Goal: Task Accomplishment & Management: Manage account settings

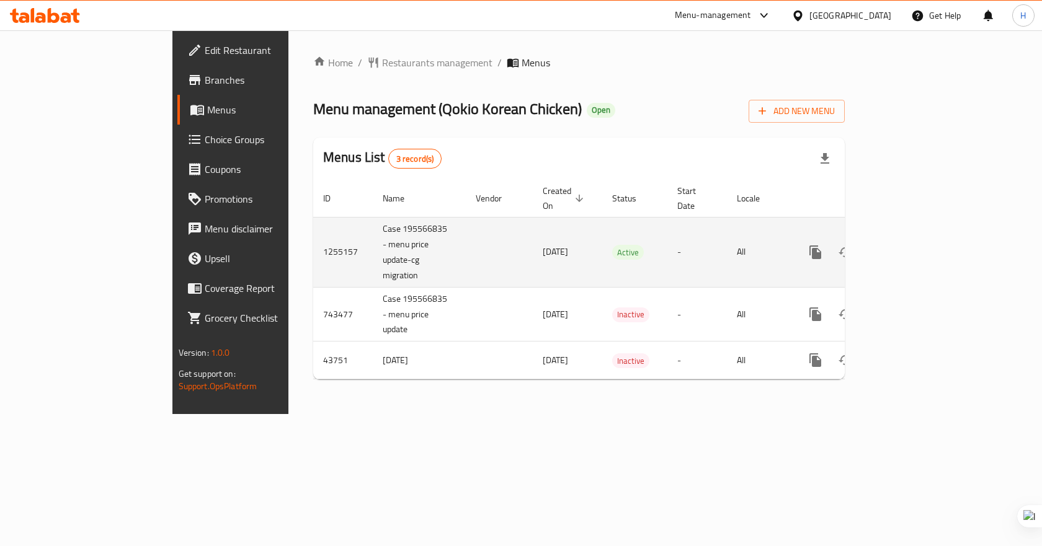
click at [912, 245] on icon "enhanced table" at bounding box center [905, 252] width 15 height 15
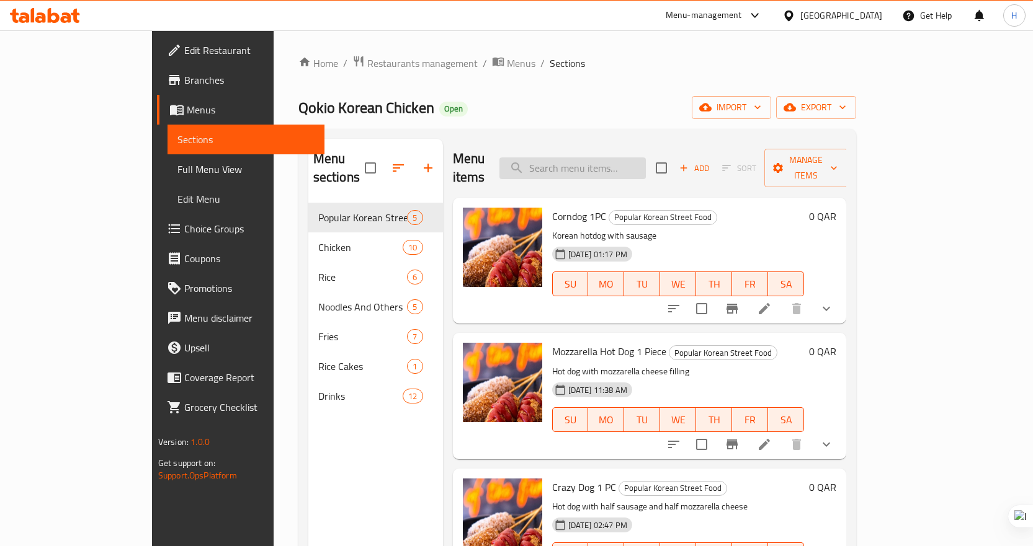
click at [637, 158] on input "search" at bounding box center [572, 169] width 146 height 22
paste input "YANGNEOM CHICKEN"
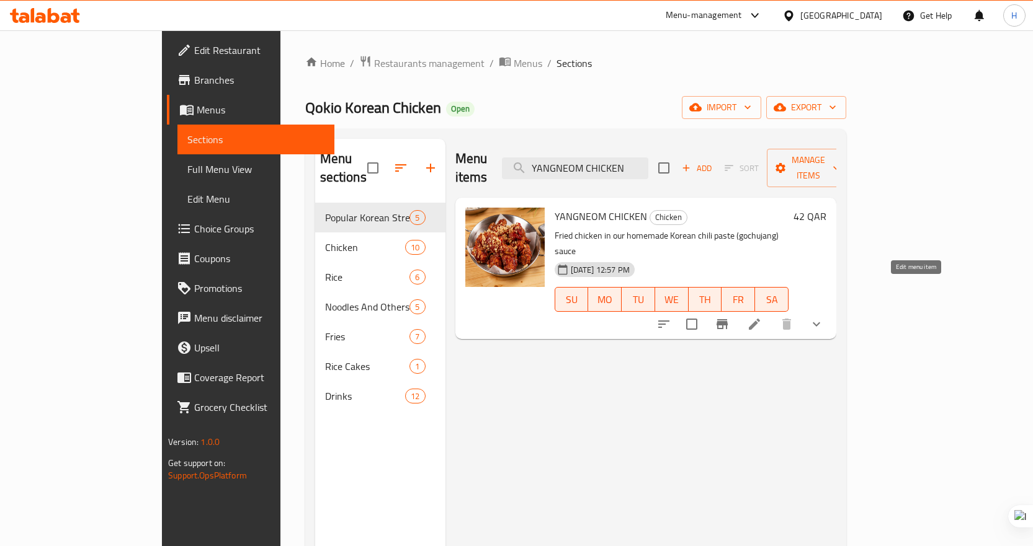
type input "YANGNEOM CHICKEN"
click at [760, 319] on icon at bounding box center [754, 324] width 11 height 11
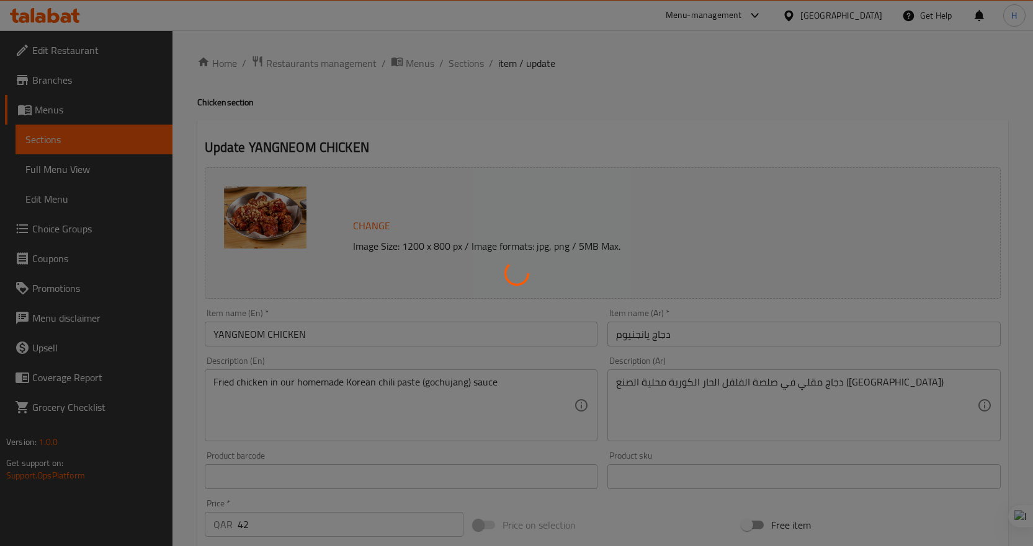
type input "اختيارك ل:"
type input "0"
type input "1"
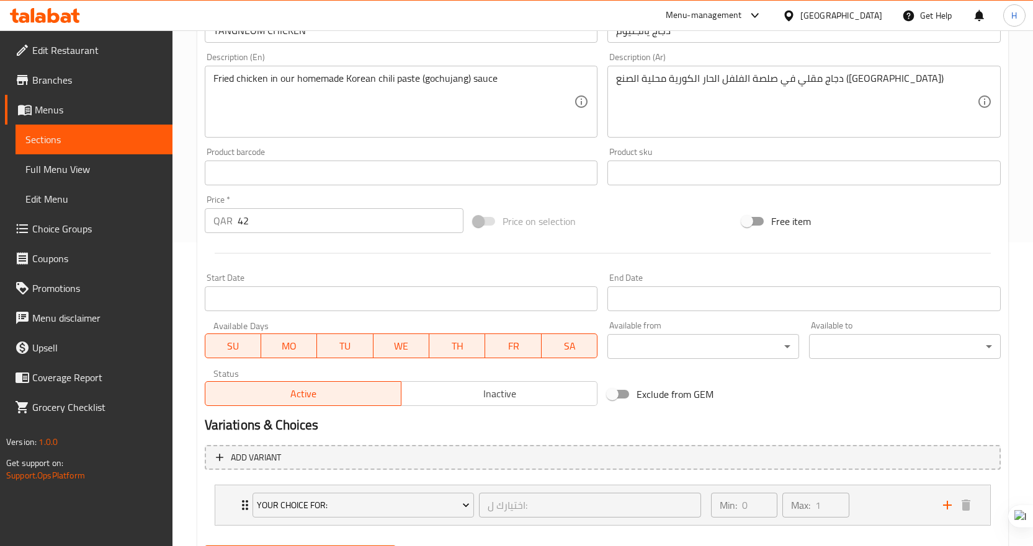
scroll to position [368, 0]
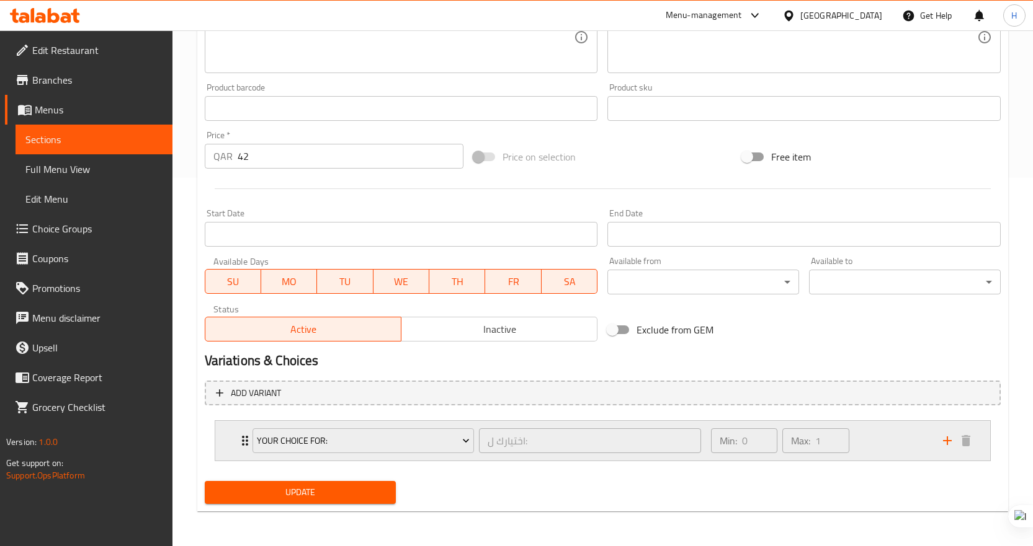
click at [247, 443] on div "Your Choice For: اختيارك ل: ​" at bounding box center [477, 441] width 464 height 40
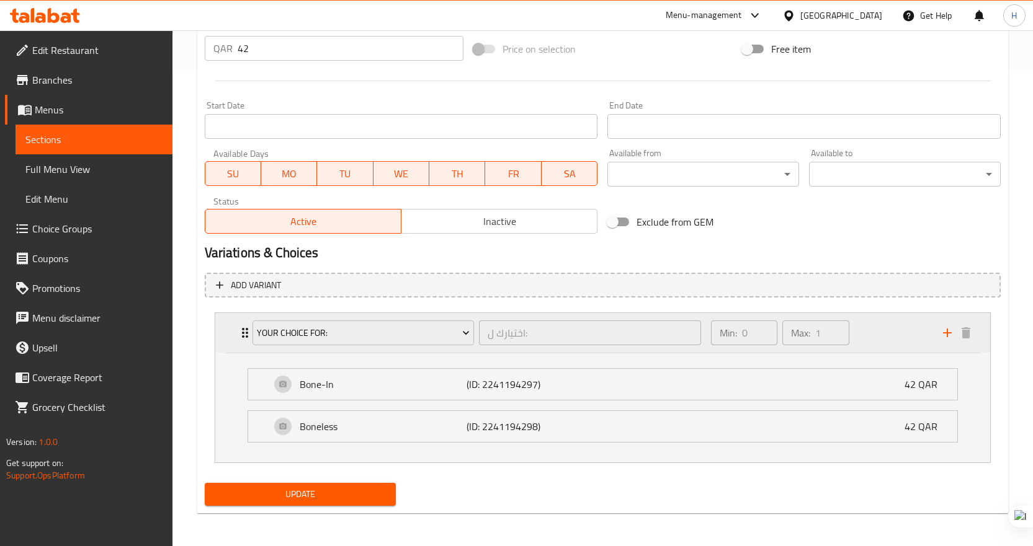
scroll to position [478, 0]
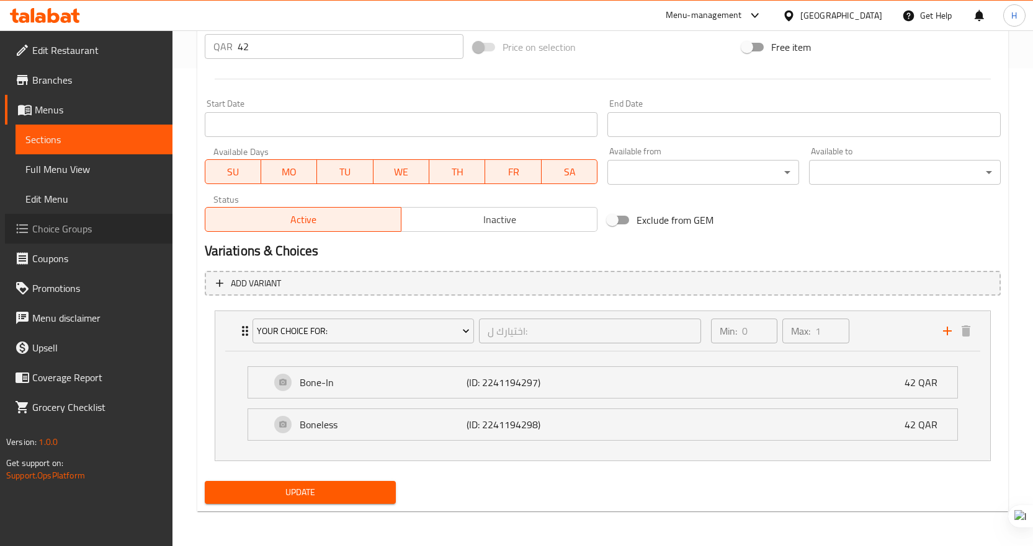
click at [57, 230] on span "Choice Groups" at bounding box center [97, 228] width 130 height 15
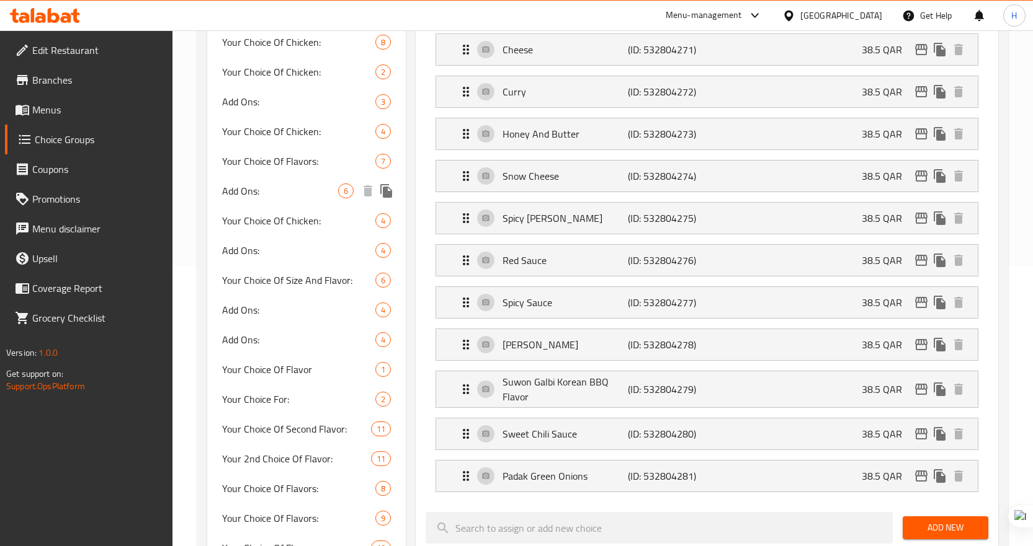
scroll to position [300, 0]
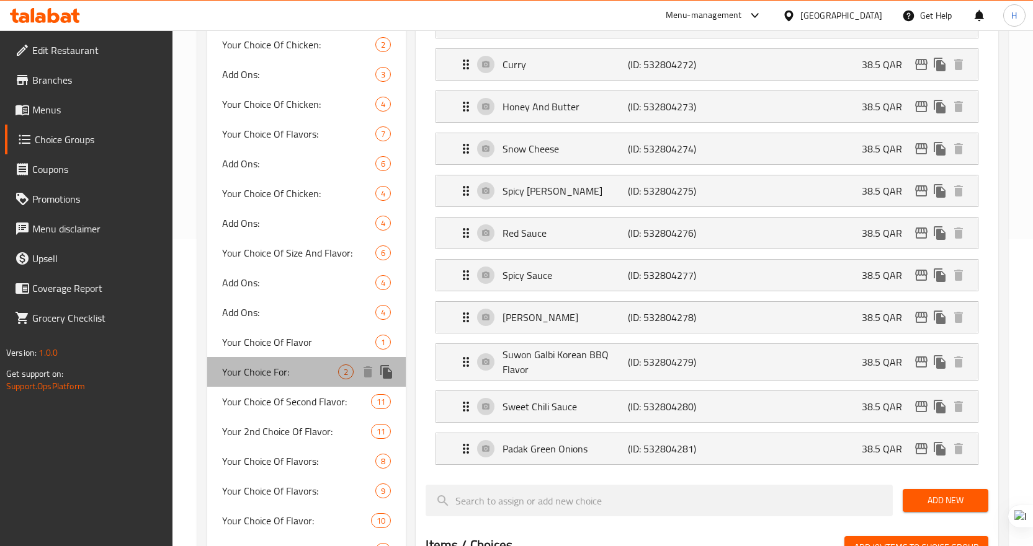
click at [272, 380] on span "Your Choice For:" at bounding box center [280, 372] width 117 height 15
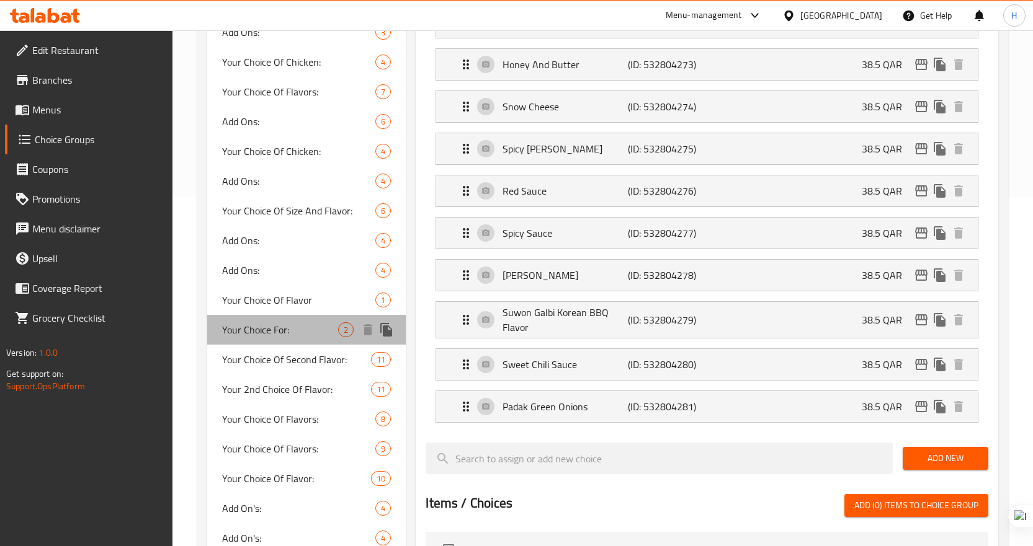
type input "Your Choice For:"
type input "اختيارك ل:"
type input "0"
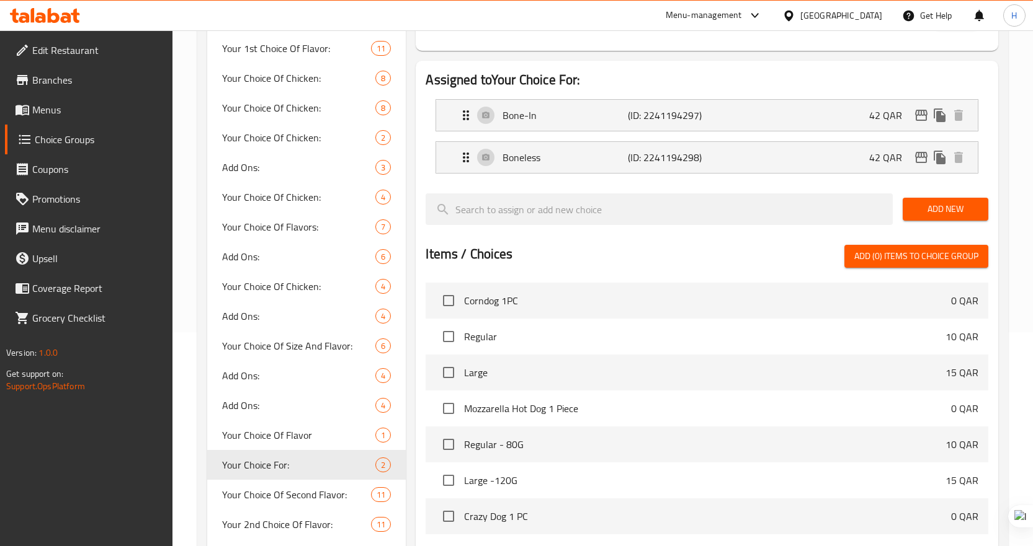
scroll to position [176, 0]
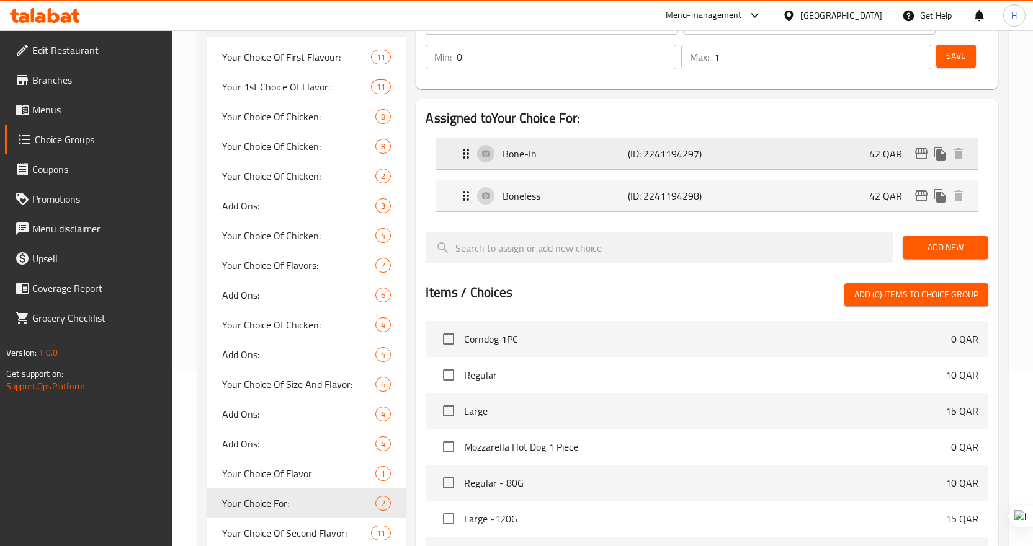
click at [528, 158] on p "Bone-In" at bounding box center [564, 153] width 125 height 15
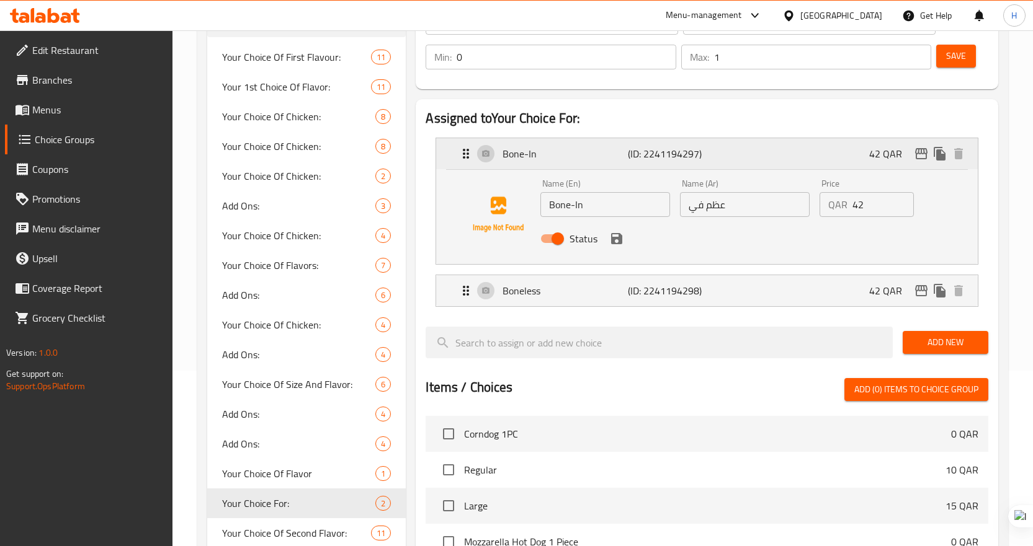
click at [466, 154] on icon "Expand" at bounding box center [465, 153] width 15 height 15
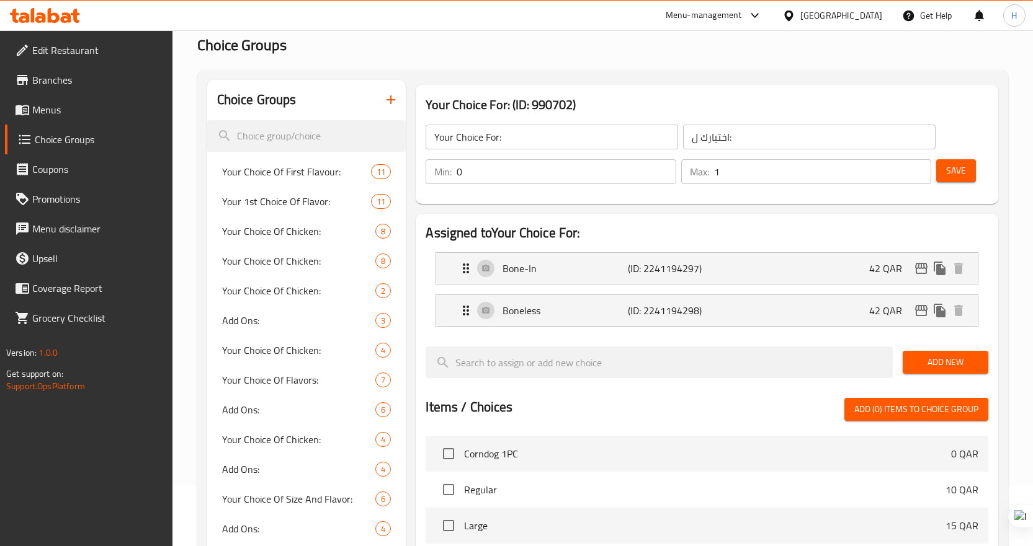
scroll to position [51, 0]
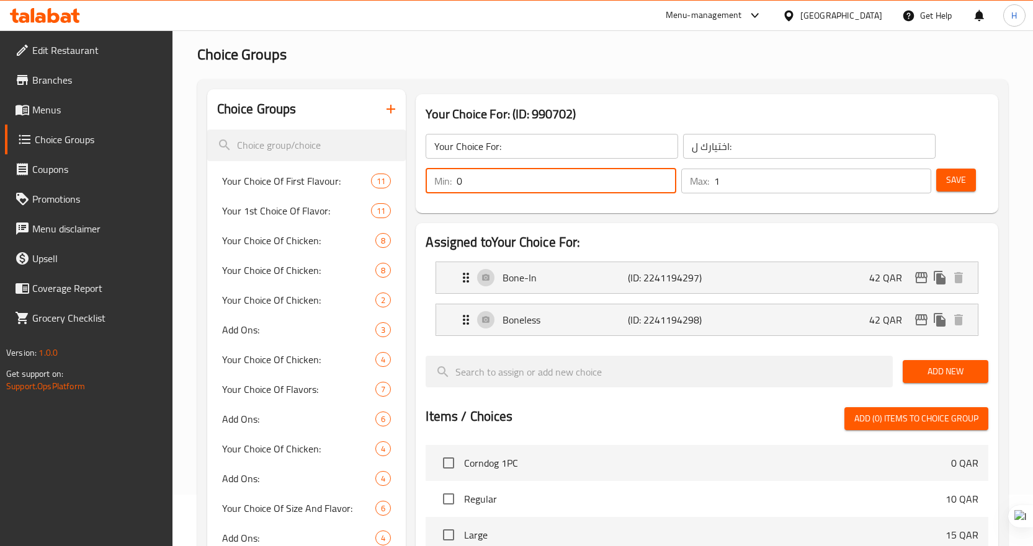
click at [482, 180] on input "0" at bounding box center [567, 181] width 220 height 25
type input "2"
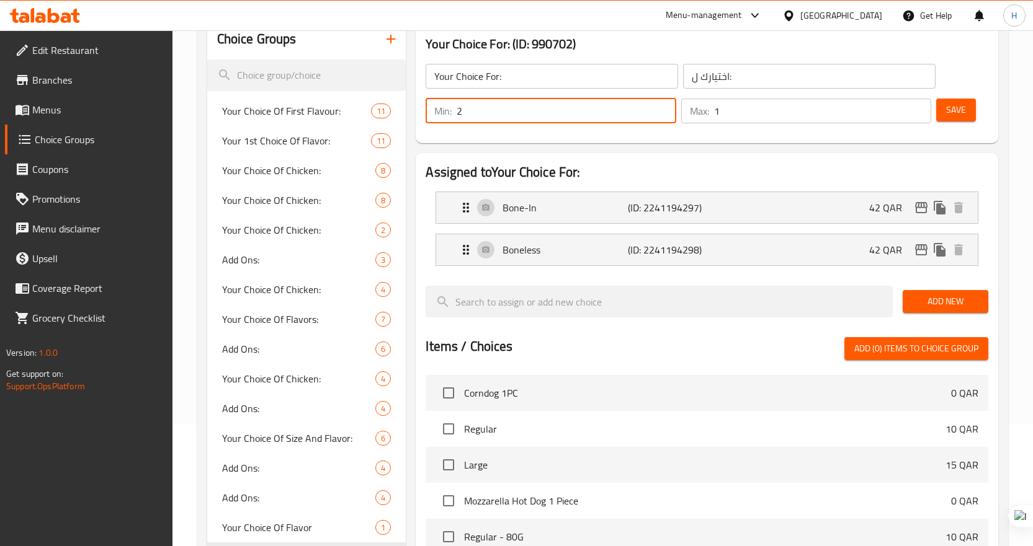
scroll to position [62, 0]
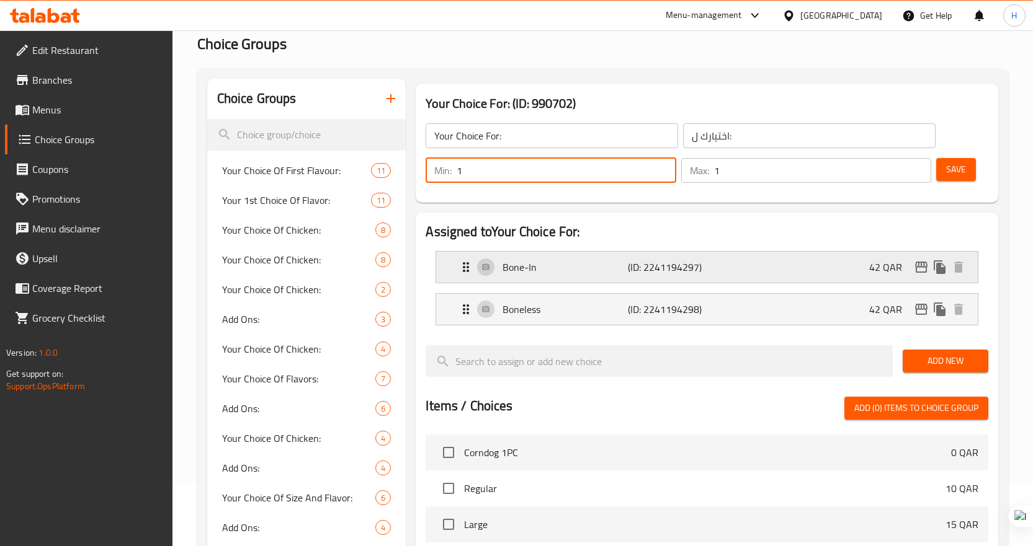
click at [519, 267] on p "Bone-In" at bounding box center [564, 267] width 125 height 15
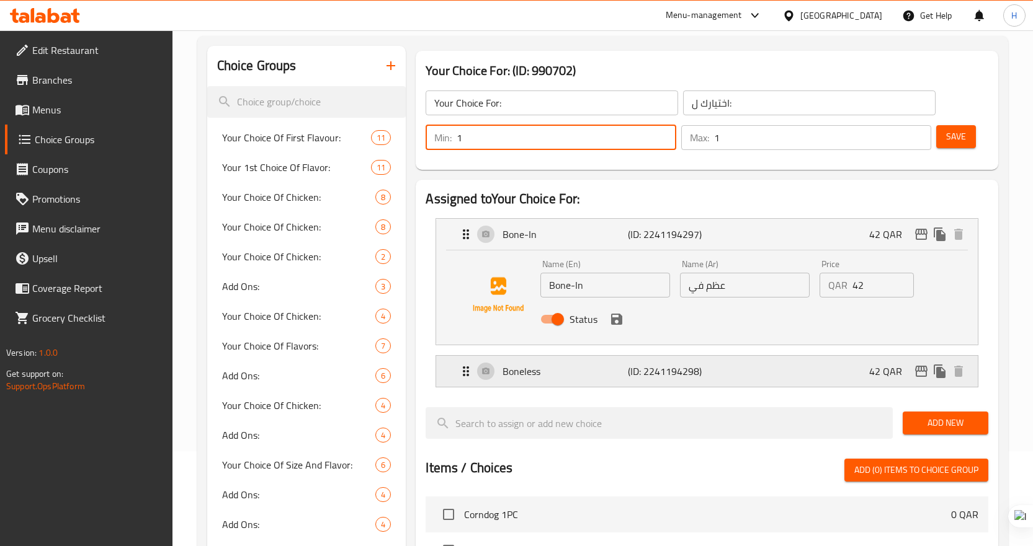
scroll to position [124, 0]
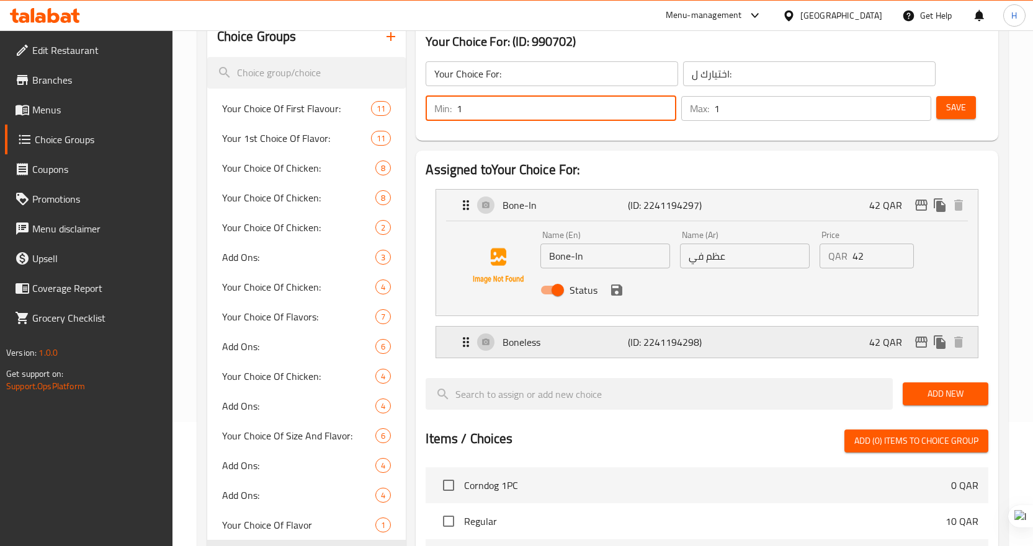
click at [548, 339] on p "Boneless" at bounding box center [564, 342] width 125 height 15
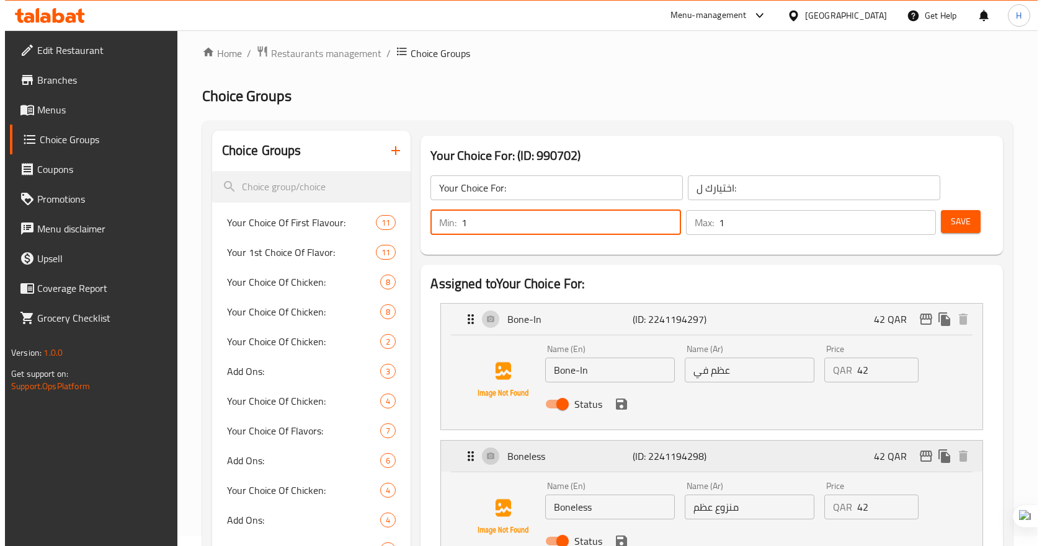
scroll to position [0, 0]
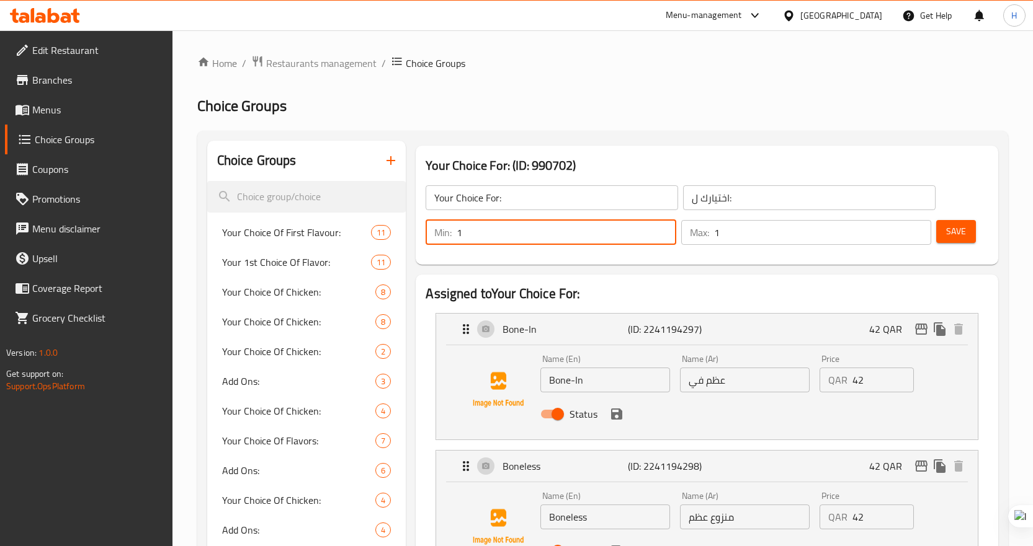
type input "1"
click at [947, 228] on span "Save" at bounding box center [956, 232] width 20 height 16
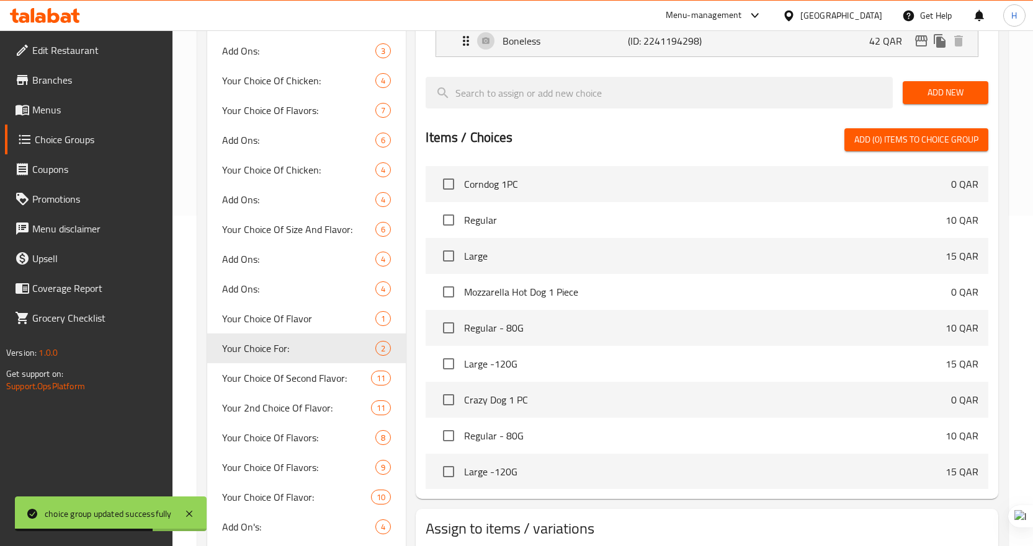
scroll to position [326, 0]
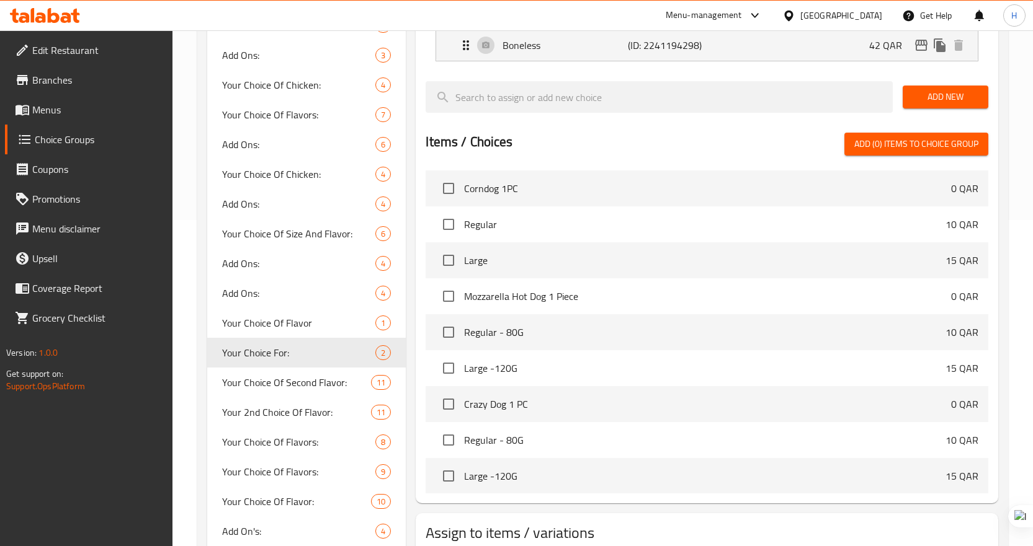
click at [49, 107] on span "Menus" at bounding box center [97, 109] width 130 height 15
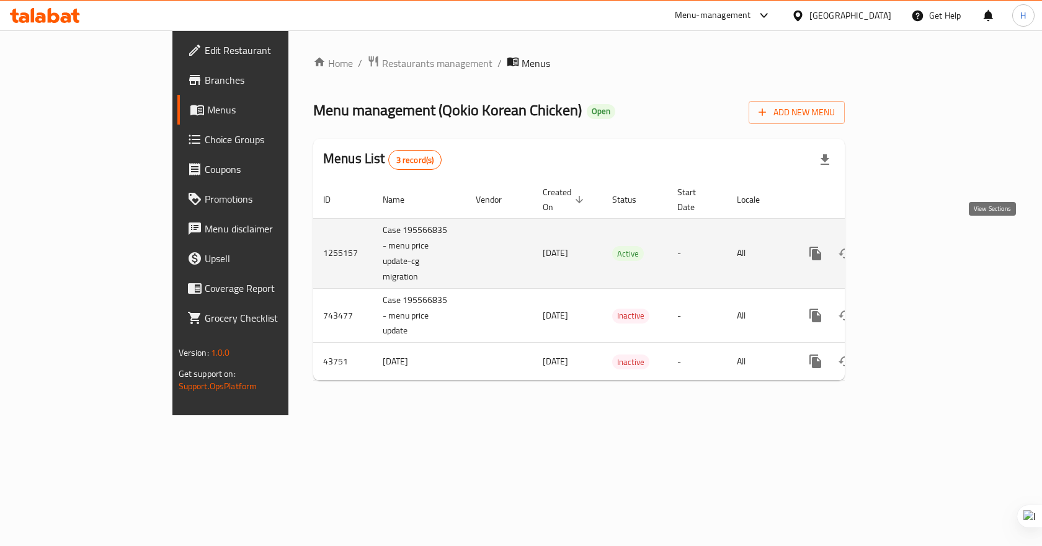
click at [912, 246] on icon "enhanced table" at bounding box center [905, 253] width 15 height 15
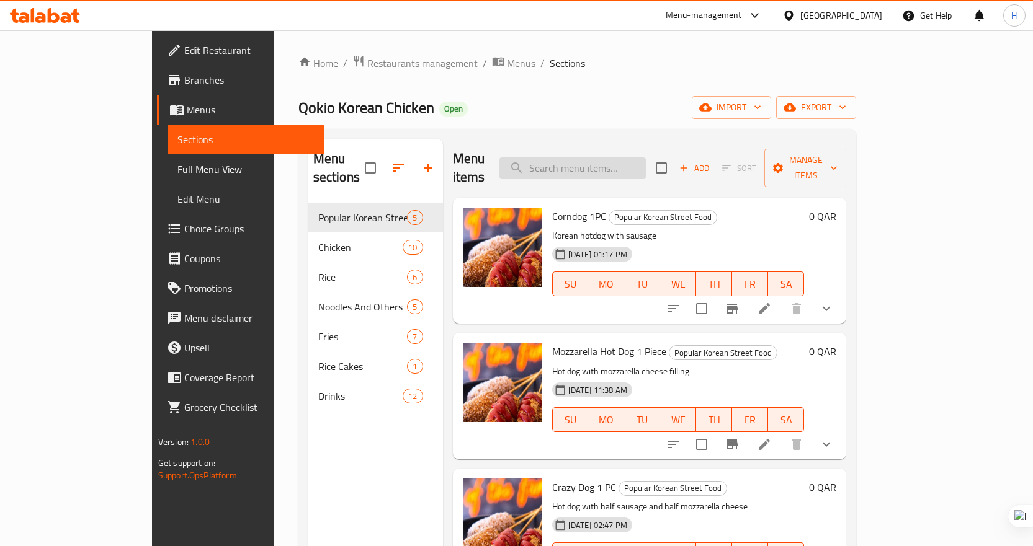
click at [633, 166] on input "search" at bounding box center [572, 169] width 146 height 22
paste input "YANGNEOM CHICKEN"
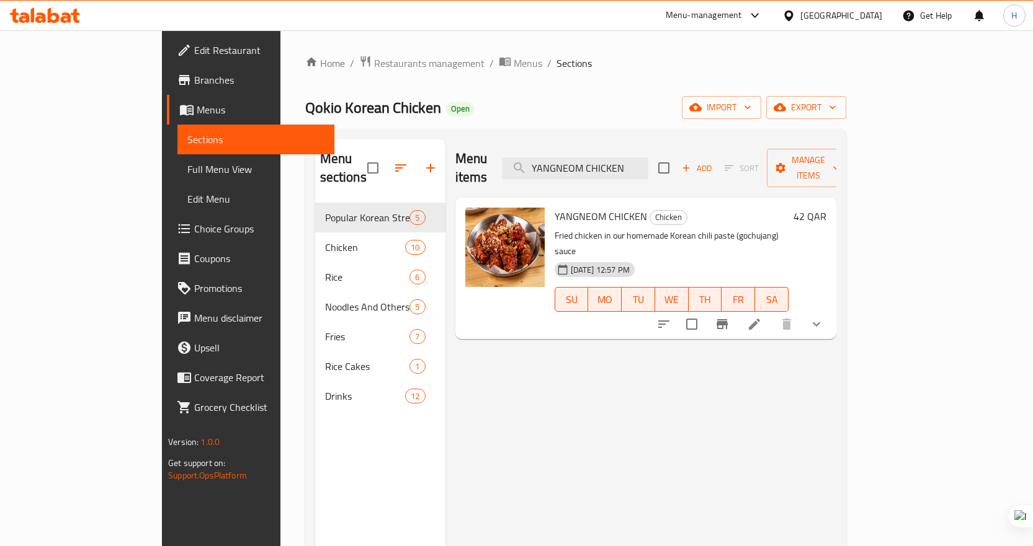
type input "YANGNEOM CHICKEN"
click at [772, 313] on li at bounding box center [754, 324] width 35 height 22
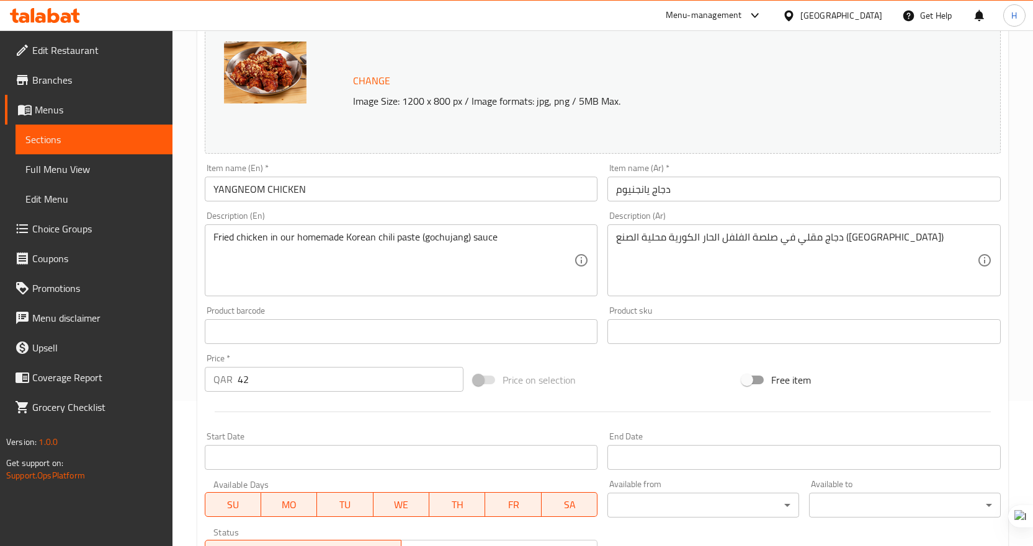
scroll to position [58, 0]
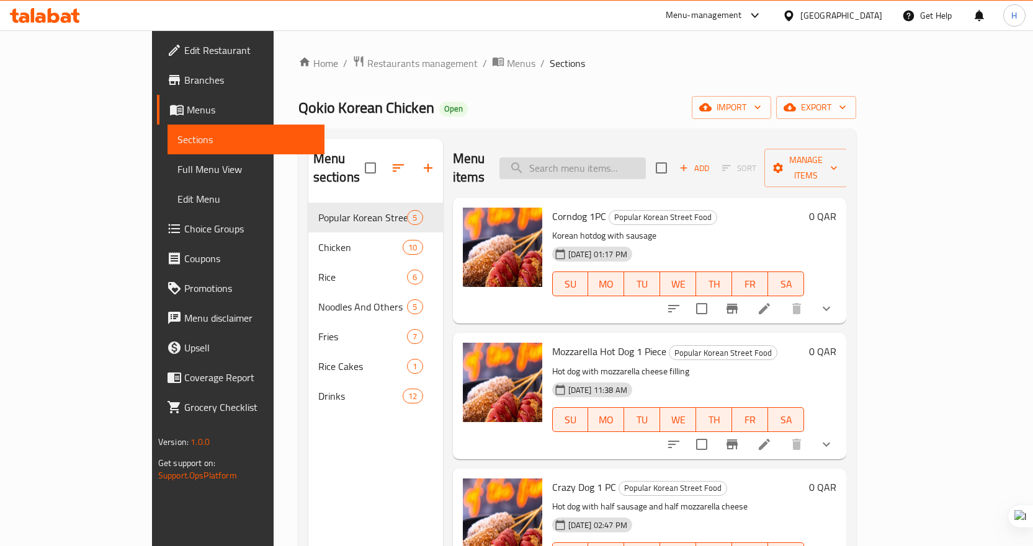
click at [641, 158] on input "search" at bounding box center [572, 169] width 146 height 22
paste input "YANGNEOM CHICKEN"
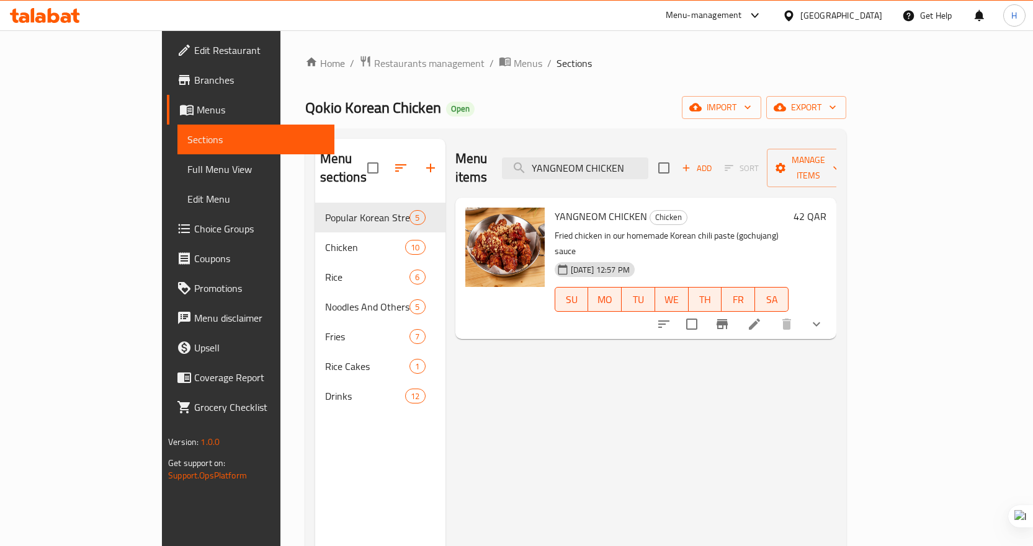
type input "YANGNEOM CHICKEN"
click at [728, 319] on icon "Branch-specific-item" at bounding box center [721, 324] width 11 height 10
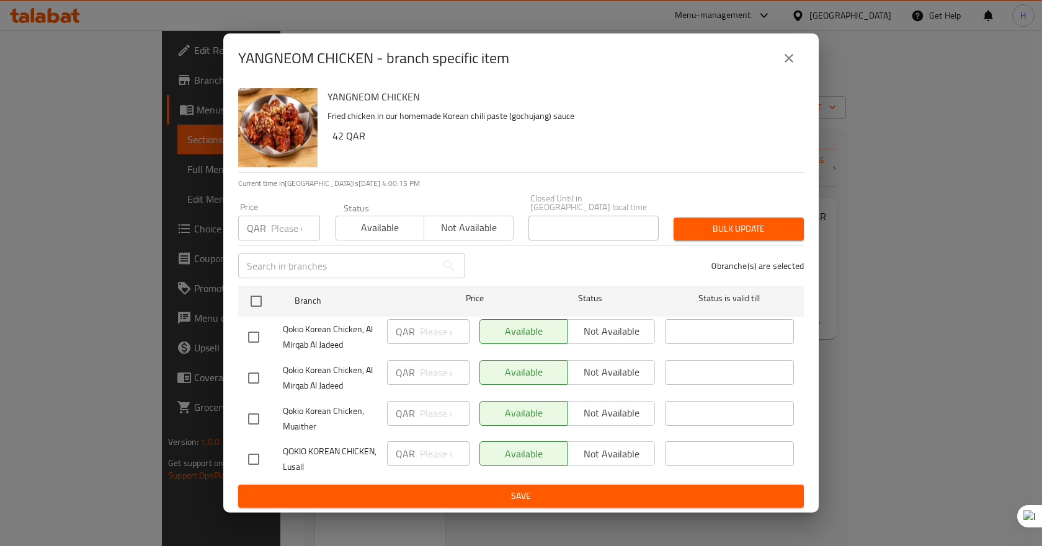
click at [250, 335] on input "checkbox" at bounding box center [254, 337] width 26 height 26
checkbox input "false"
click at [278, 223] on input "number" at bounding box center [295, 228] width 49 height 25
click at [573, 265] on div "0 branche(s) are selected" at bounding box center [642, 266] width 339 height 45
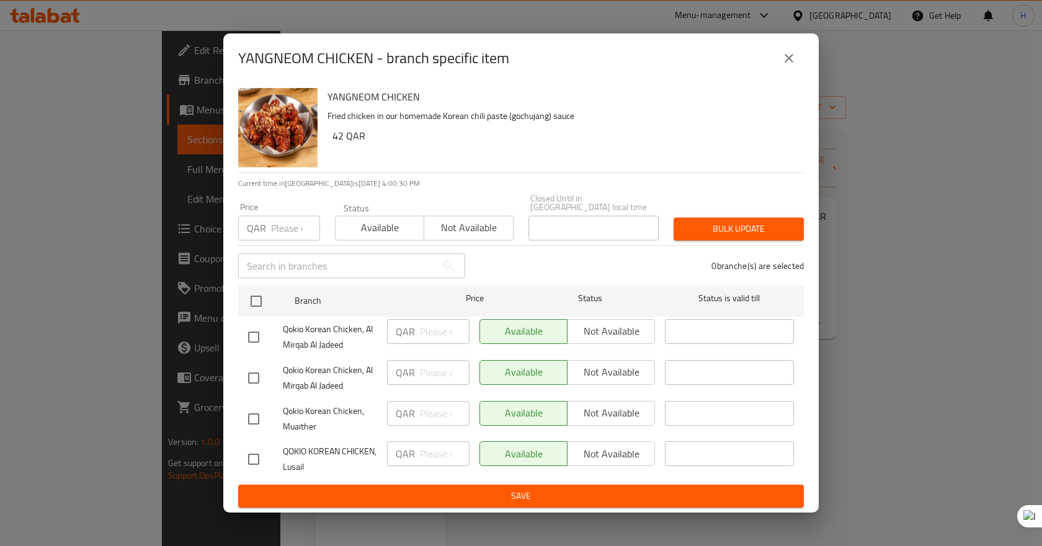
click at [788, 58] on icon "close" at bounding box center [789, 58] width 15 height 15
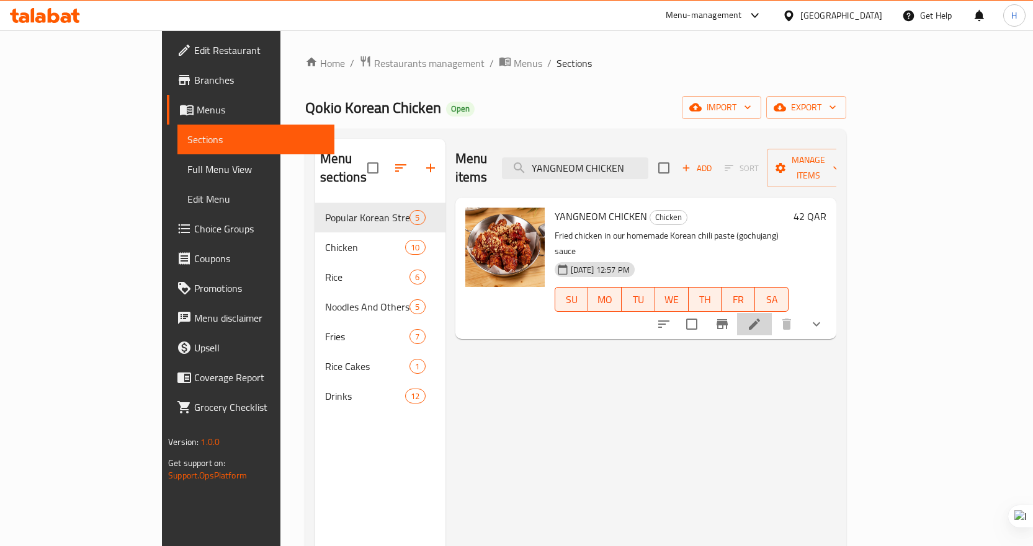
click at [762, 317] on icon at bounding box center [754, 324] width 15 height 15
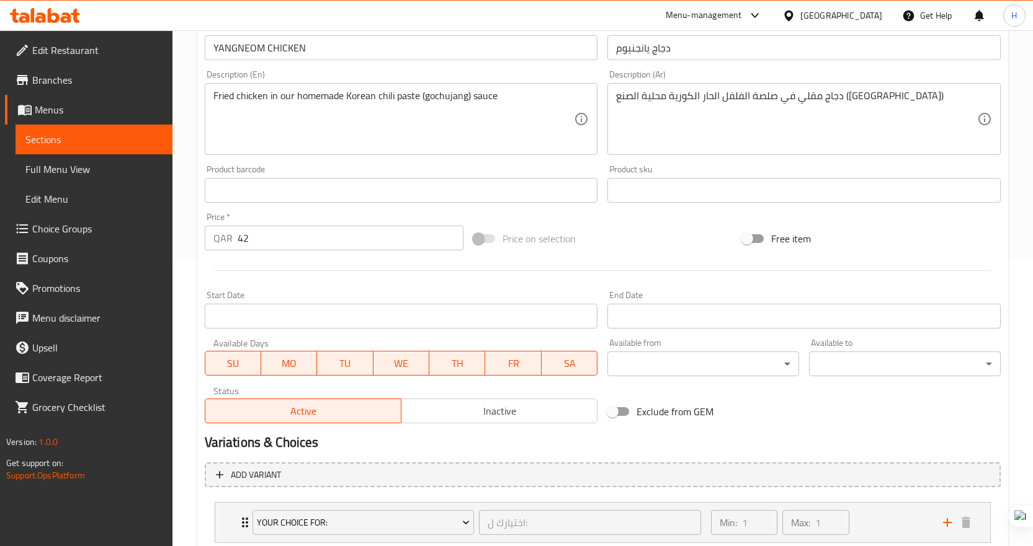
scroll to position [368, 0]
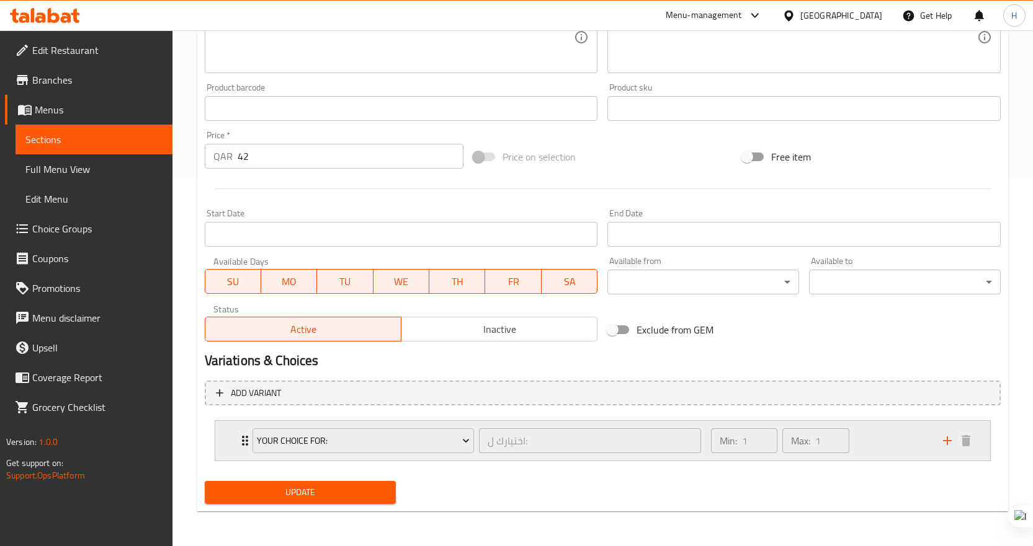
click at [246, 440] on div "Your Choice For: اختيارك ل: ​" at bounding box center [477, 441] width 464 height 40
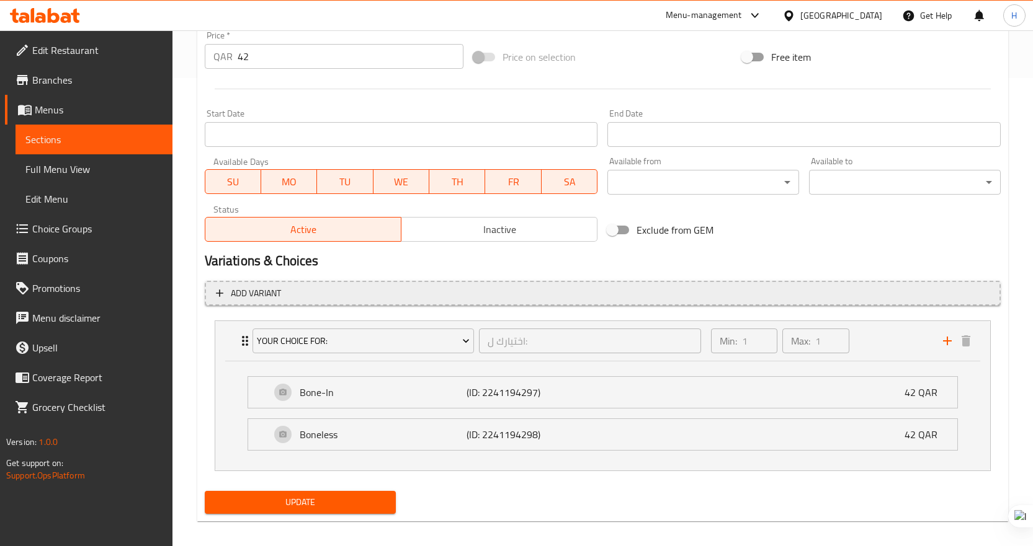
scroll to position [478, 0]
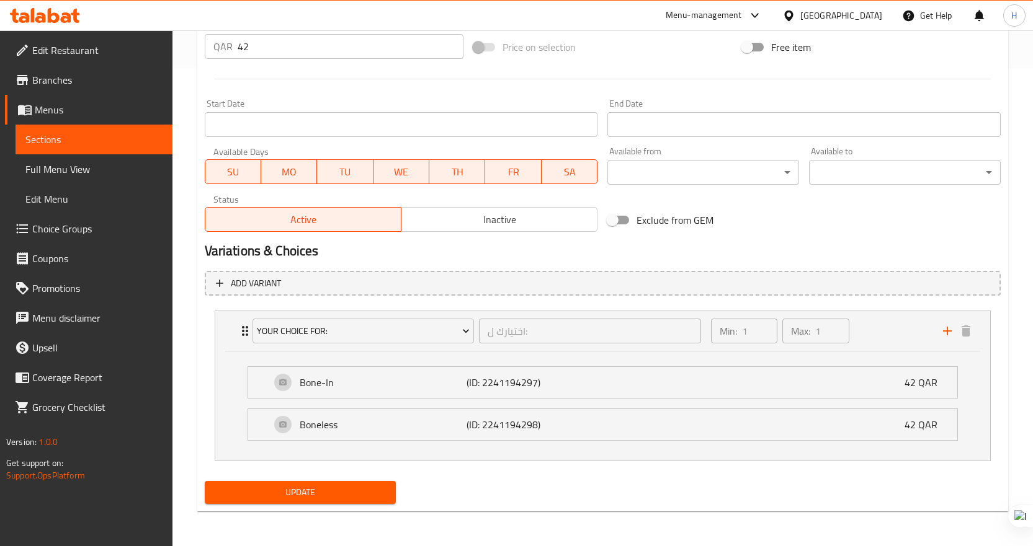
click at [86, 228] on span "Choice Groups" at bounding box center [97, 228] width 130 height 15
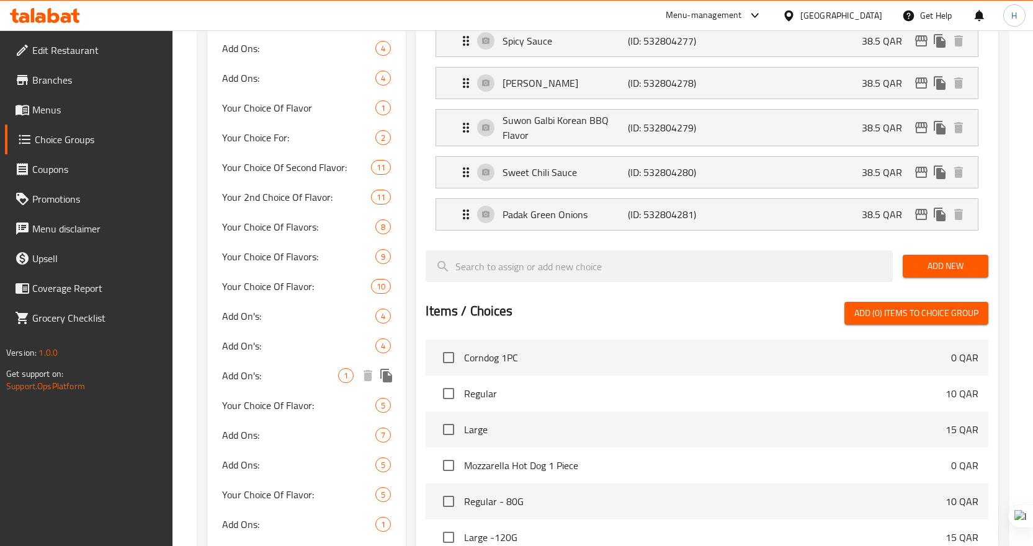
scroll to position [672, 0]
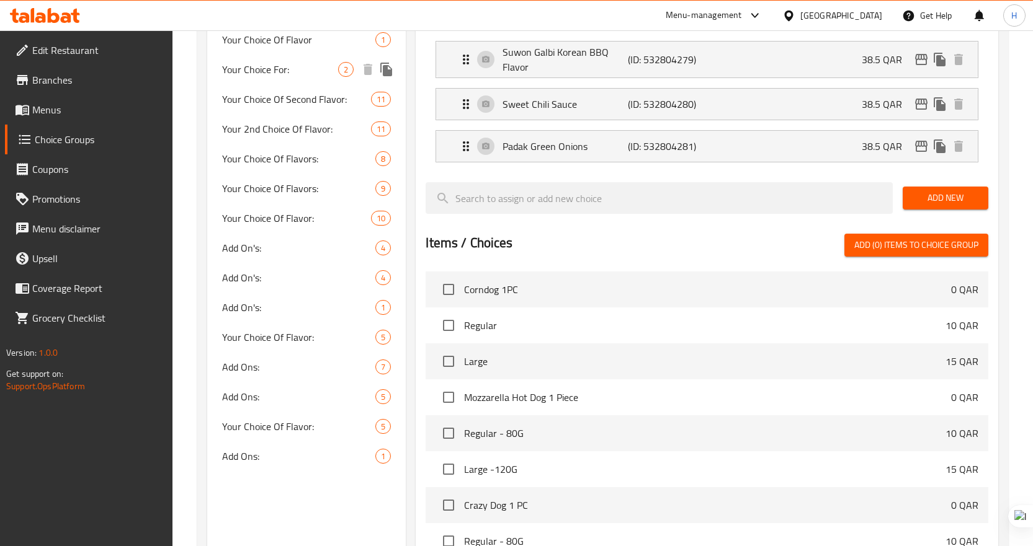
click at [281, 72] on span "Your Choice For:" at bounding box center [280, 69] width 117 height 15
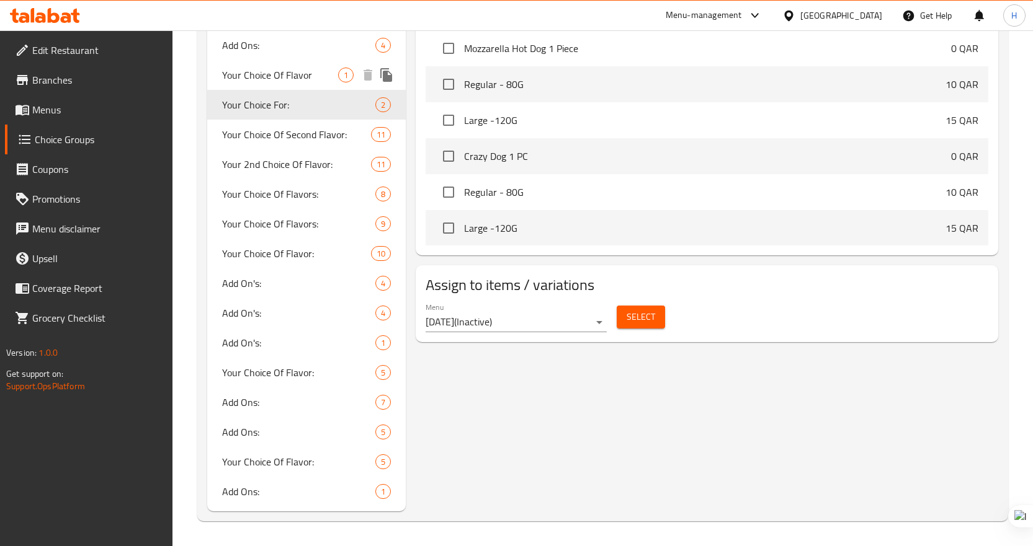
type input "Your Choice For:"
type input "اختيارك ل:"
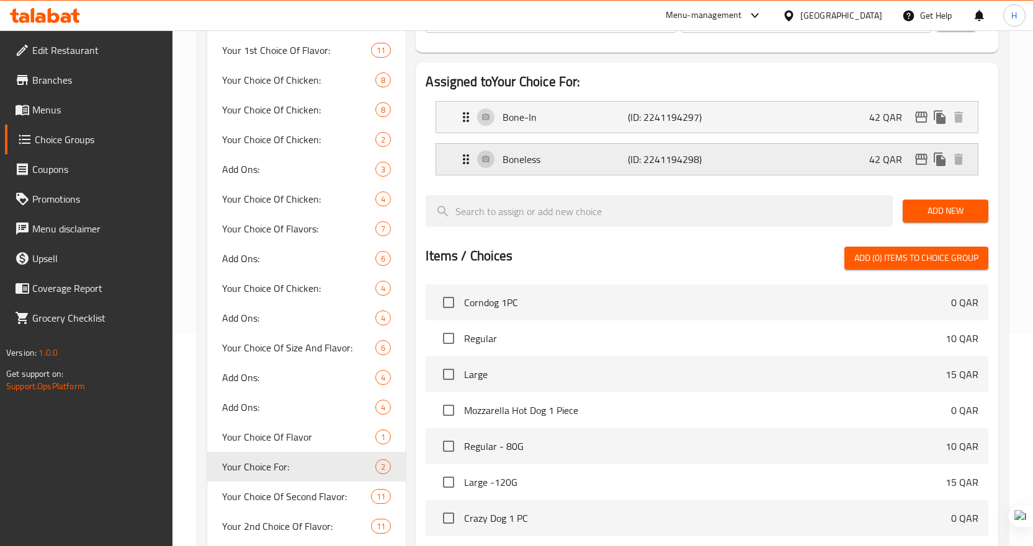
scroll to position [140, 0]
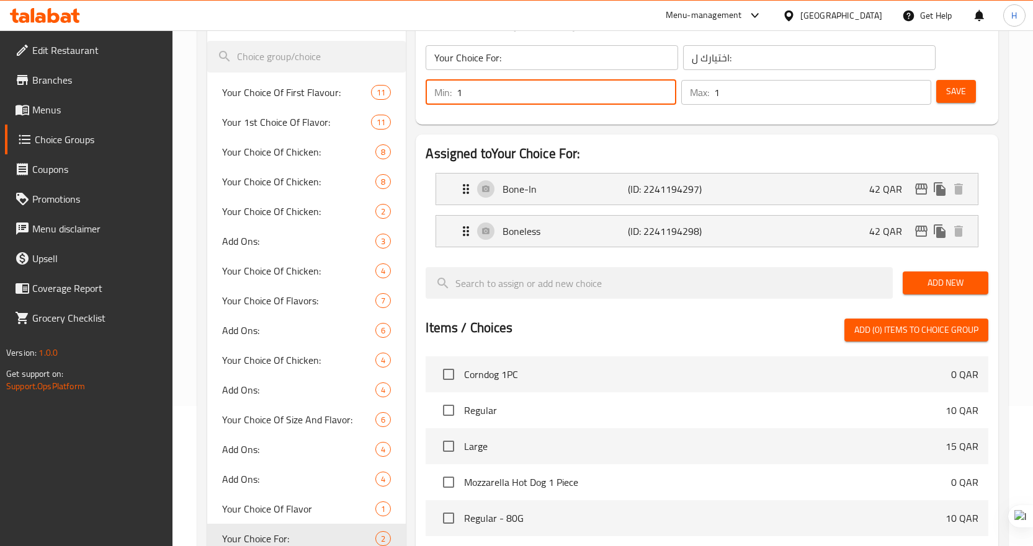
drag, startPoint x: 471, startPoint y: 95, endPoint x: 454, endPoint y: 96, distance: 16.8
click at [454, 96] on div "Min: 1 ​" at bounding box center [551, 92] width 251 height 25
type input "0"
click at [964, 90] on span "Save" at bounding box center [956, 92] width 20 height 16
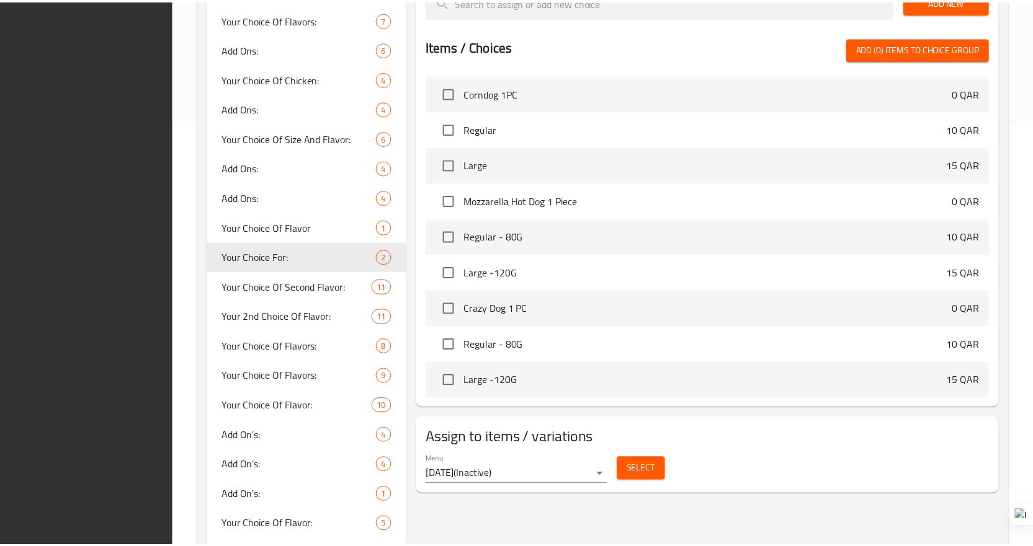
scroll to position [574, 0]
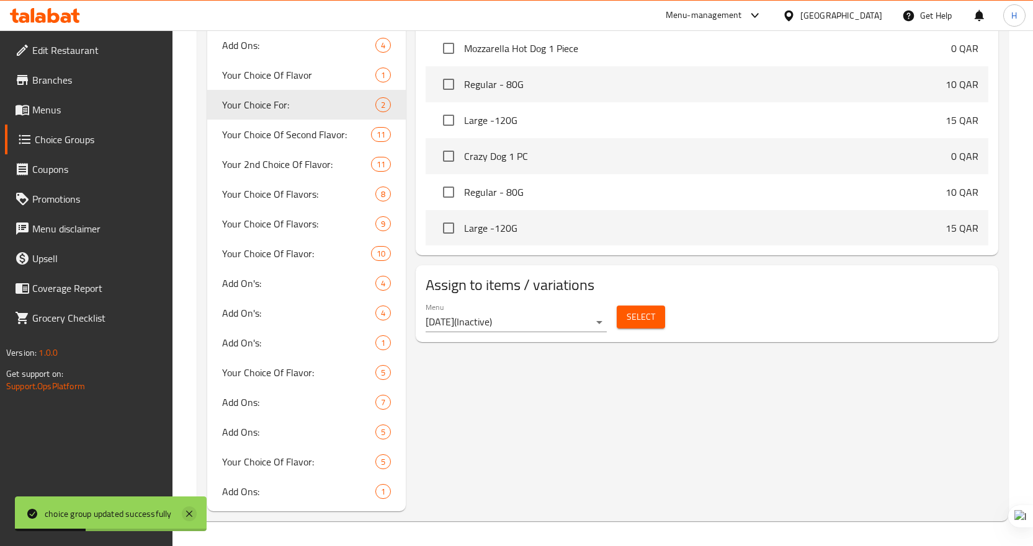
click at [190, 514] on icon at bounding box center [189, 514] width 6 height 6
